Goal: Transaction & Acquisition: Purchase product/service

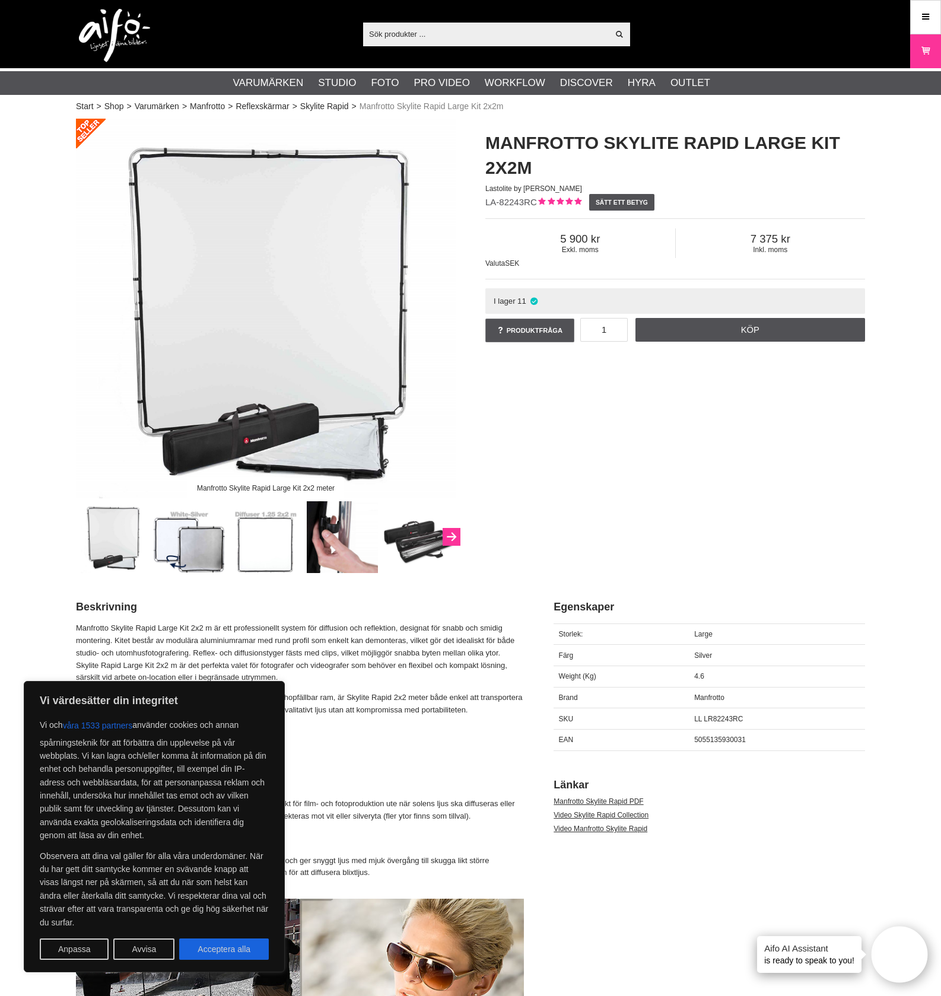
click at [451, 540] on icon "Next" at bounding box center [451, 537] width 14 height 11
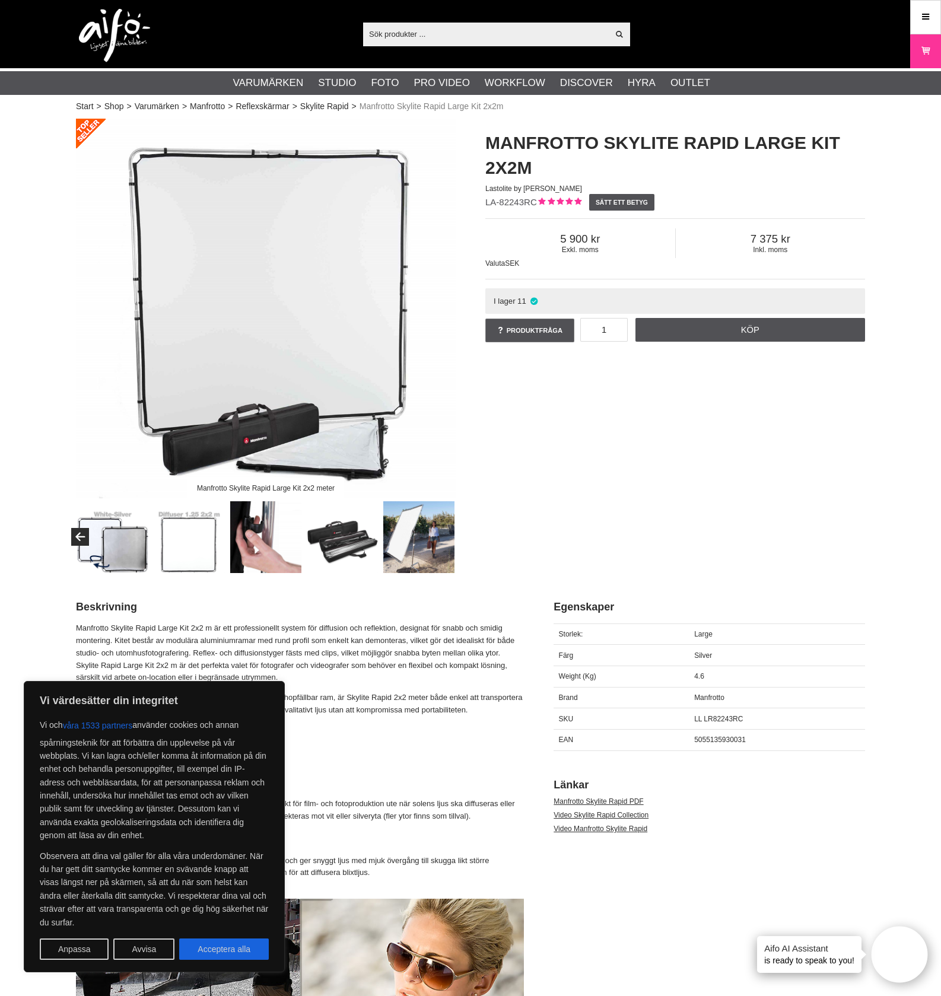
click at [352, 551] on img at bounding box center [343, 537] width 72 height 72
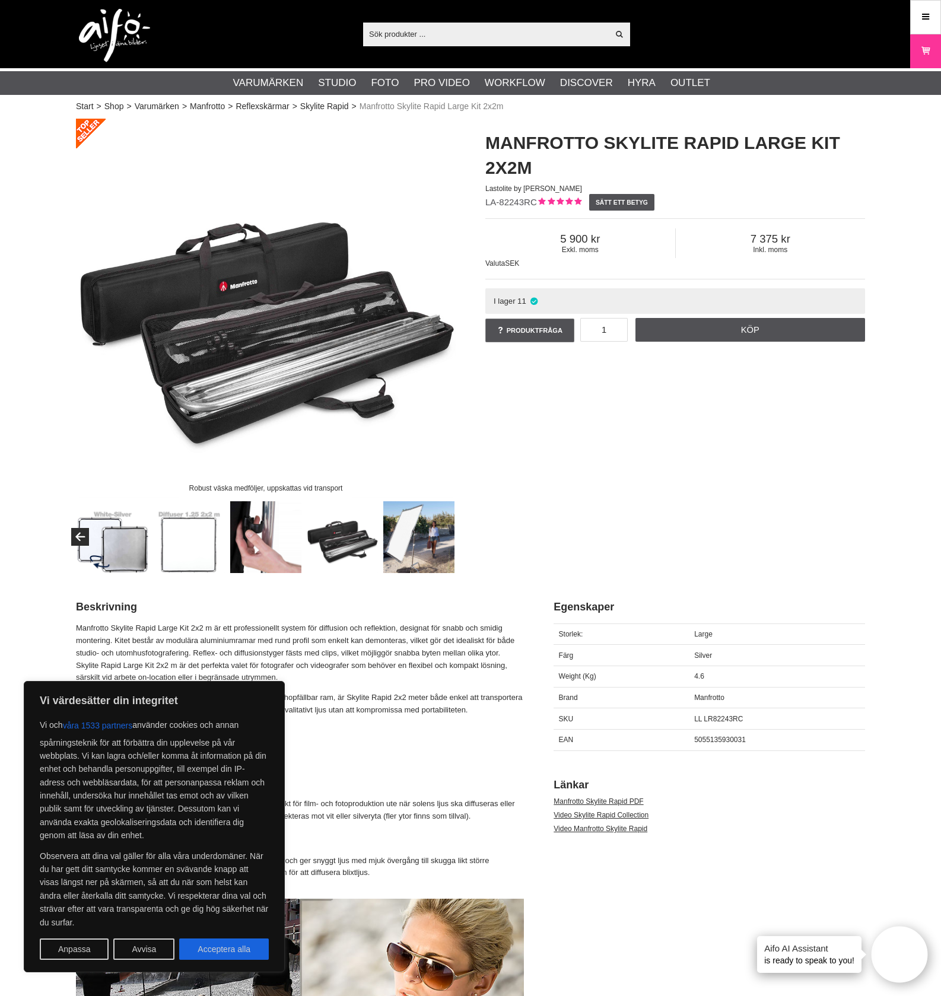
click at [420, 539] on img at bounding box center [419, 537] width 72 height 72
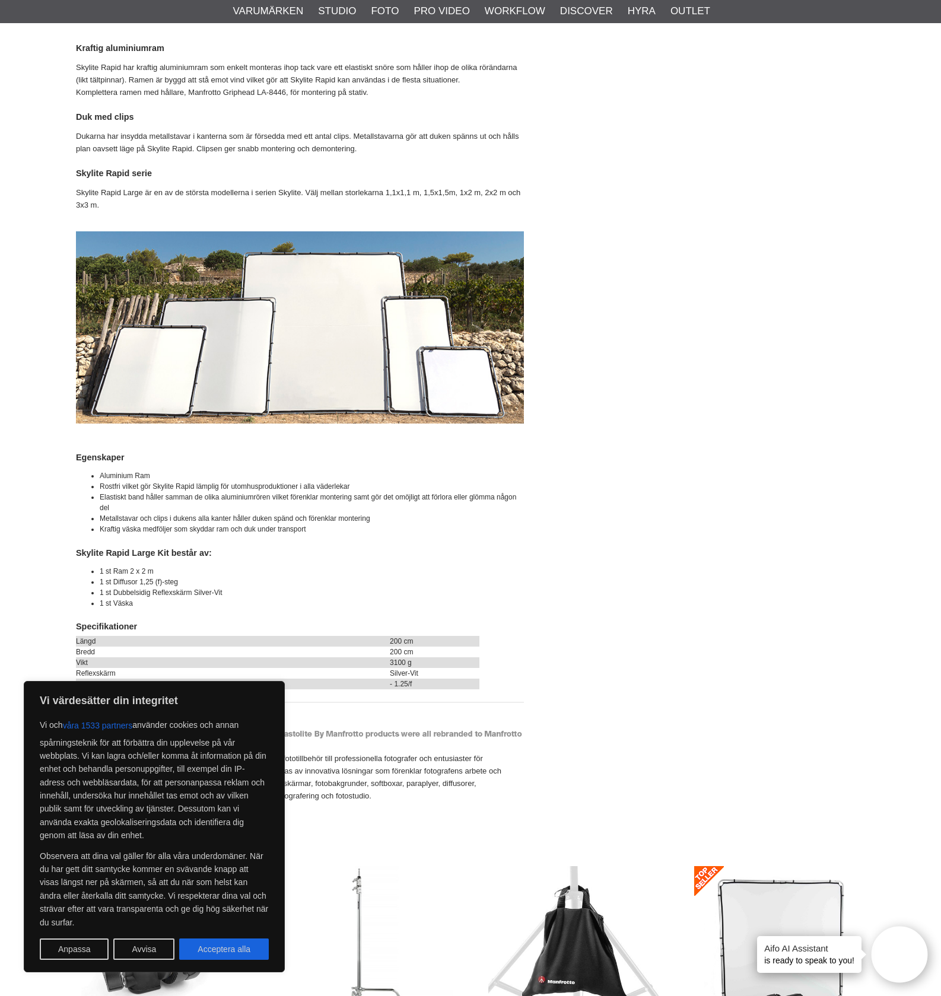
scroll to position [1376, 0]
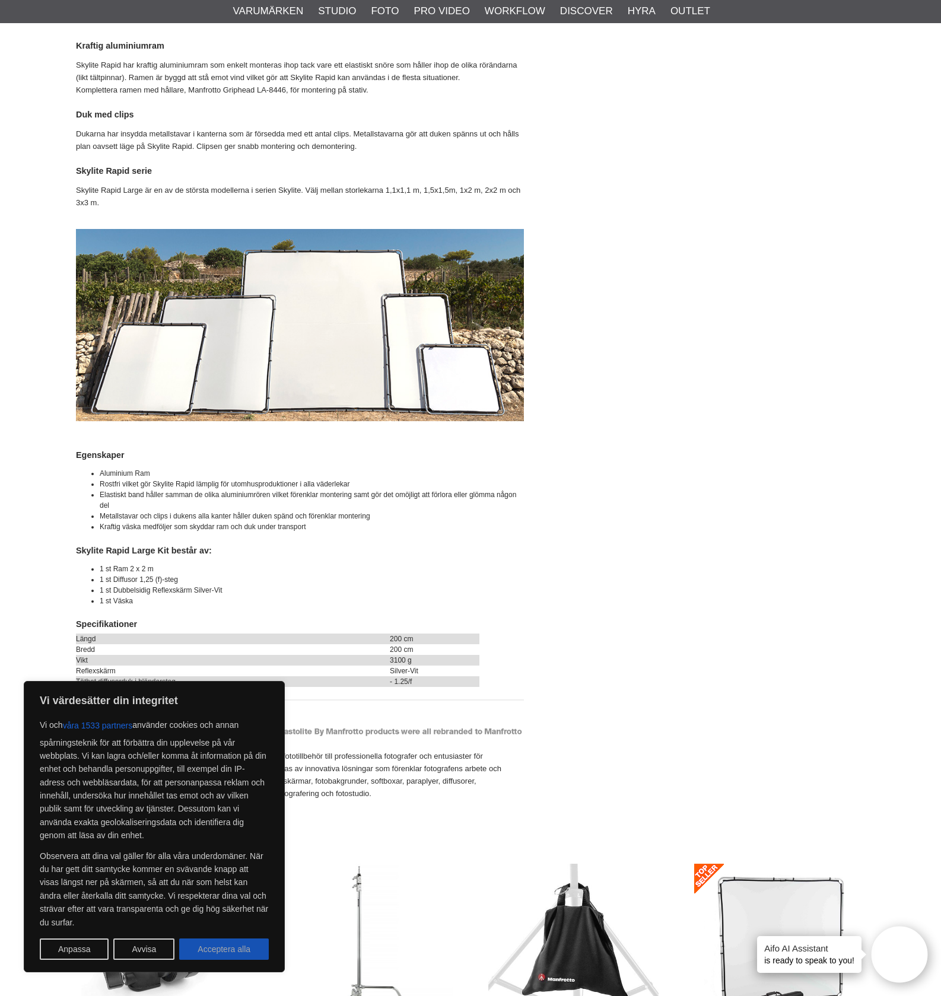
click at [223, 948] on button "Acceptera alla" at bounding box center [224, 949] width 90 height 21
checkbox input "true"
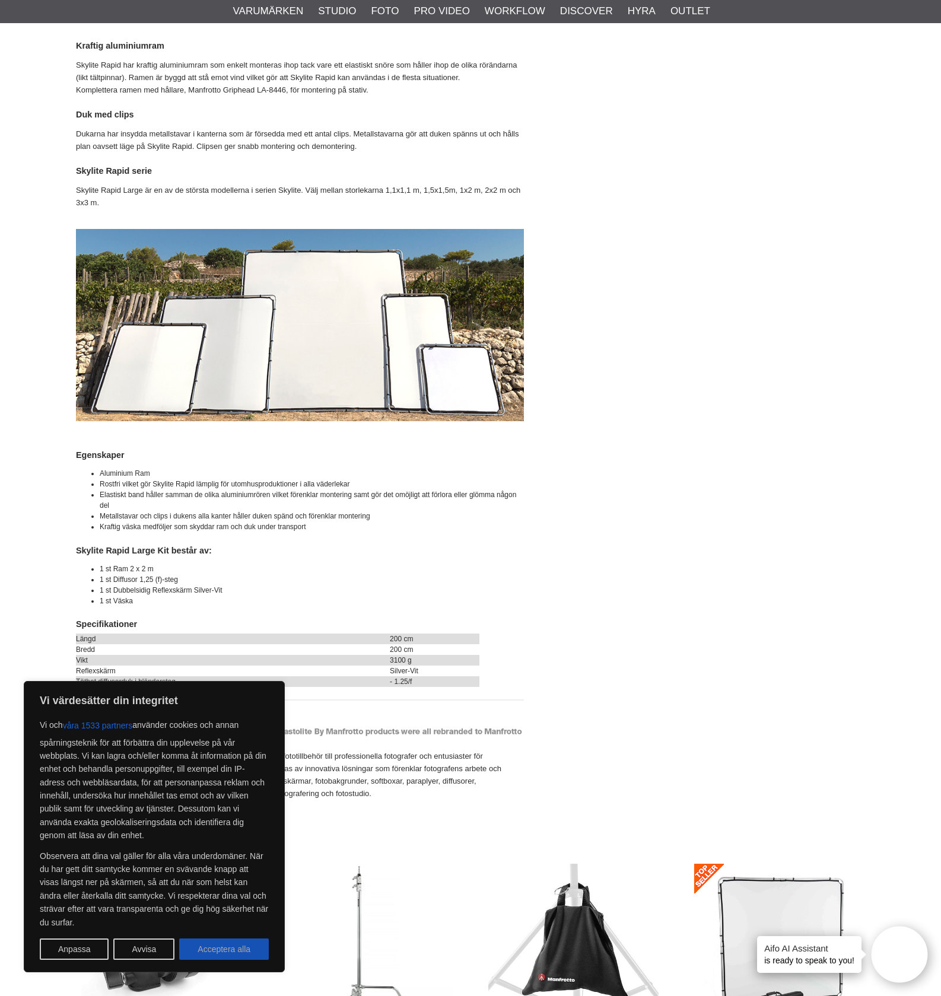
checkbox input "true"
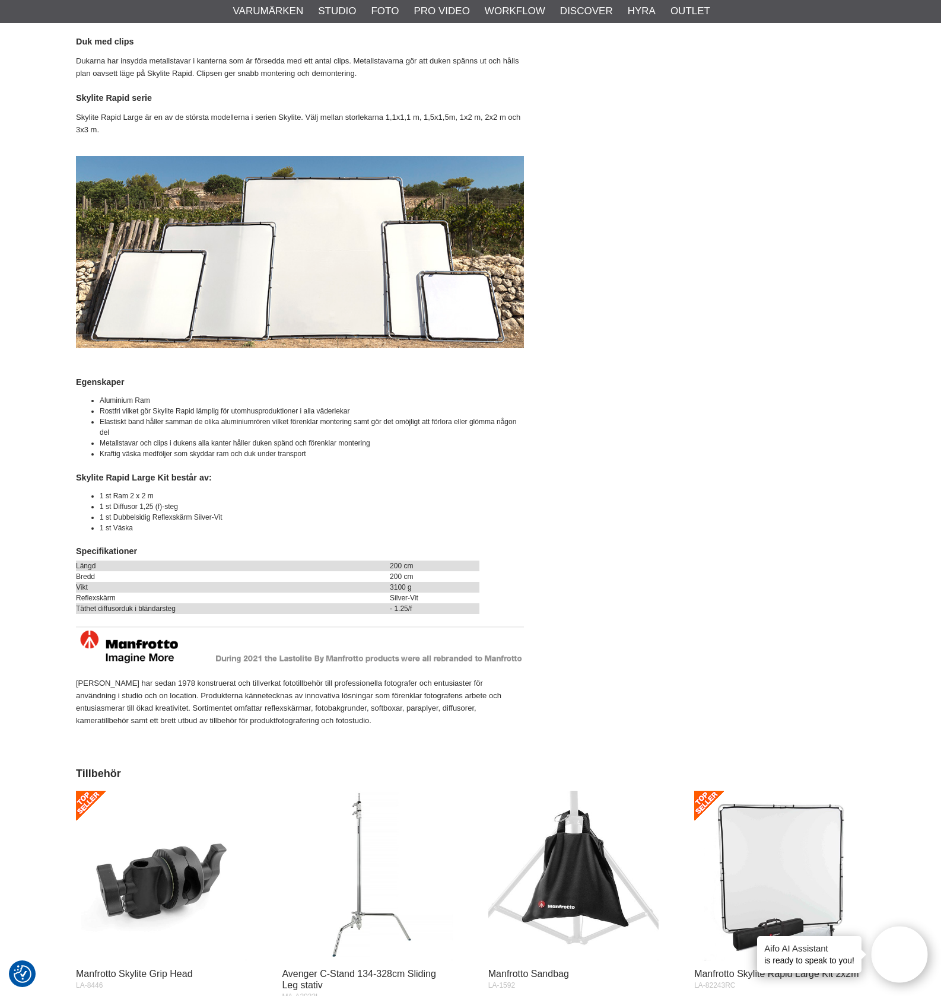
scroll to position [0, 0]
